Goal: Register for event/course

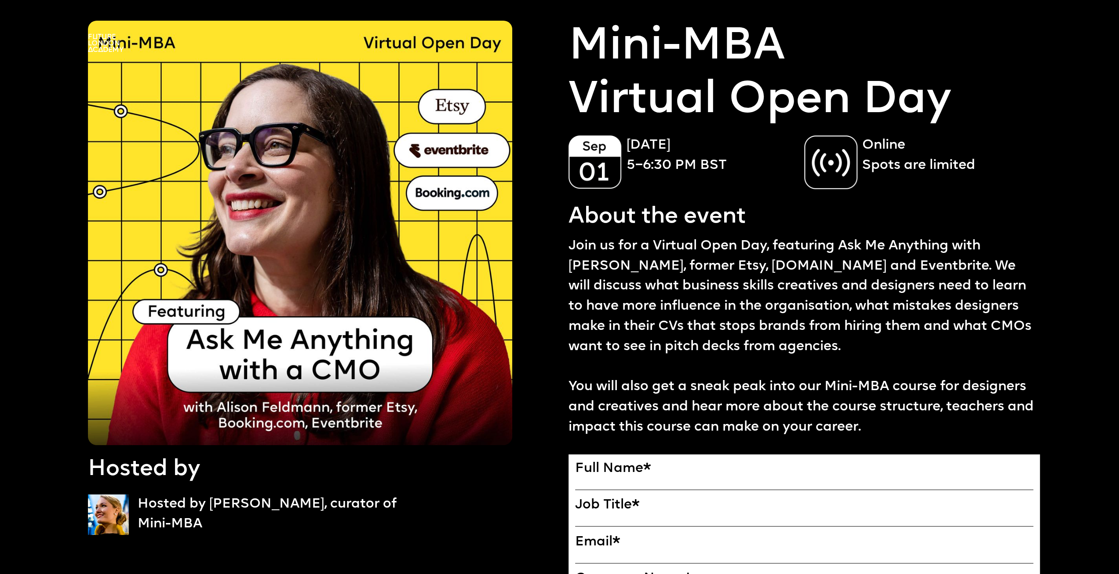
click at [114, 49] on img at bounding box center [106, 43] width 36 height 18
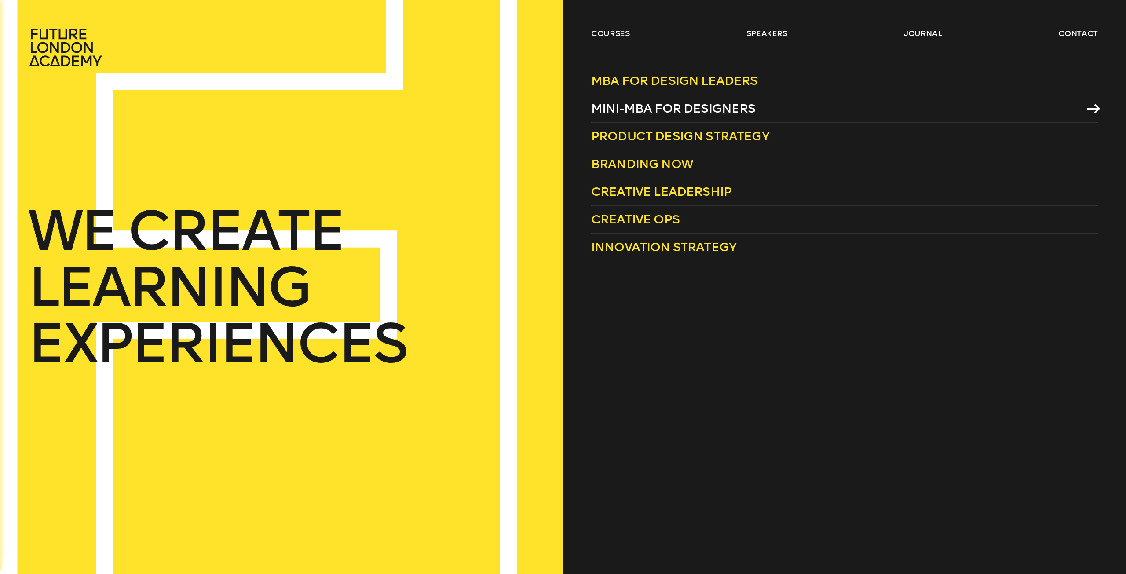
click at [651, 109] on span "Mini-MBA for Designers" at bounding box center [673, 108] width 164 height 15
